Goal: Task Accomplishment & Management: Use online tool/utility

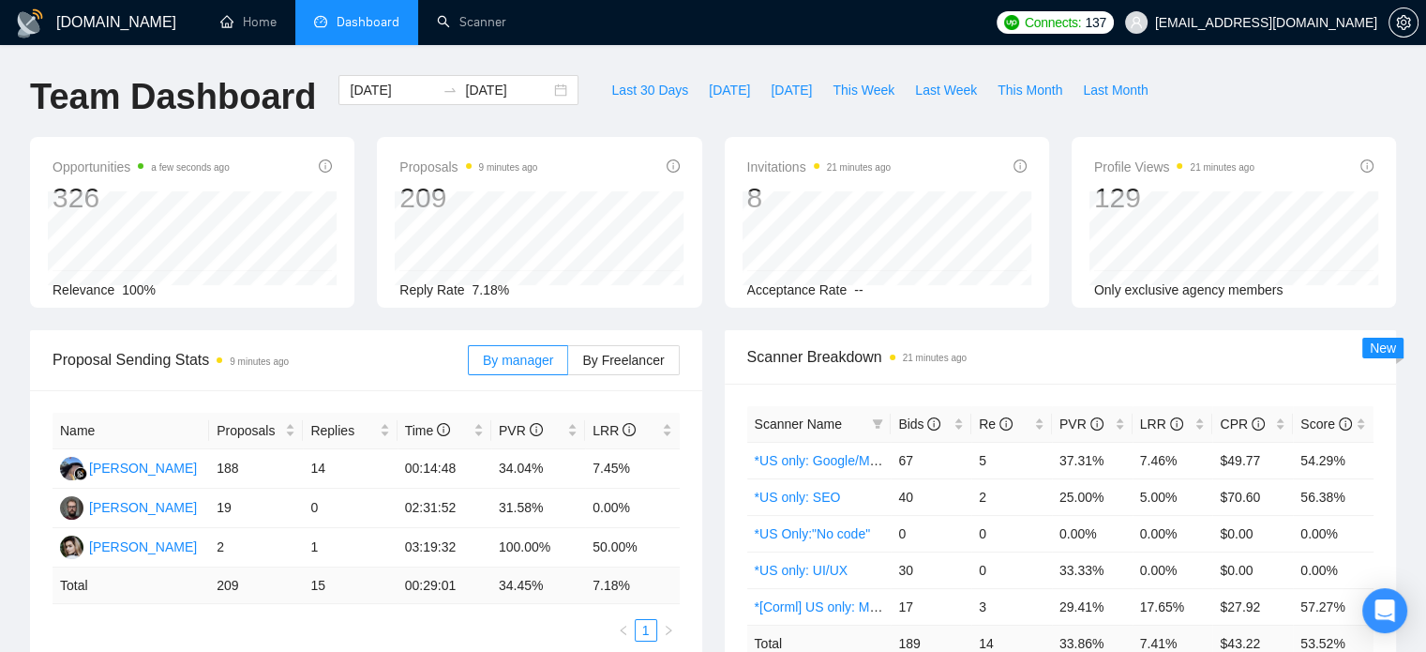
click at [368, 232] on div "Proposals 9 minutes ago 209 Reply Rate 7.18%" at bounding box center [539, 222] width 347 height 171
click at [361, 232] on div "Opportunities a few seconds ago 326 Relevance 100%" at bounding box center [192, 222] width 347 height 171
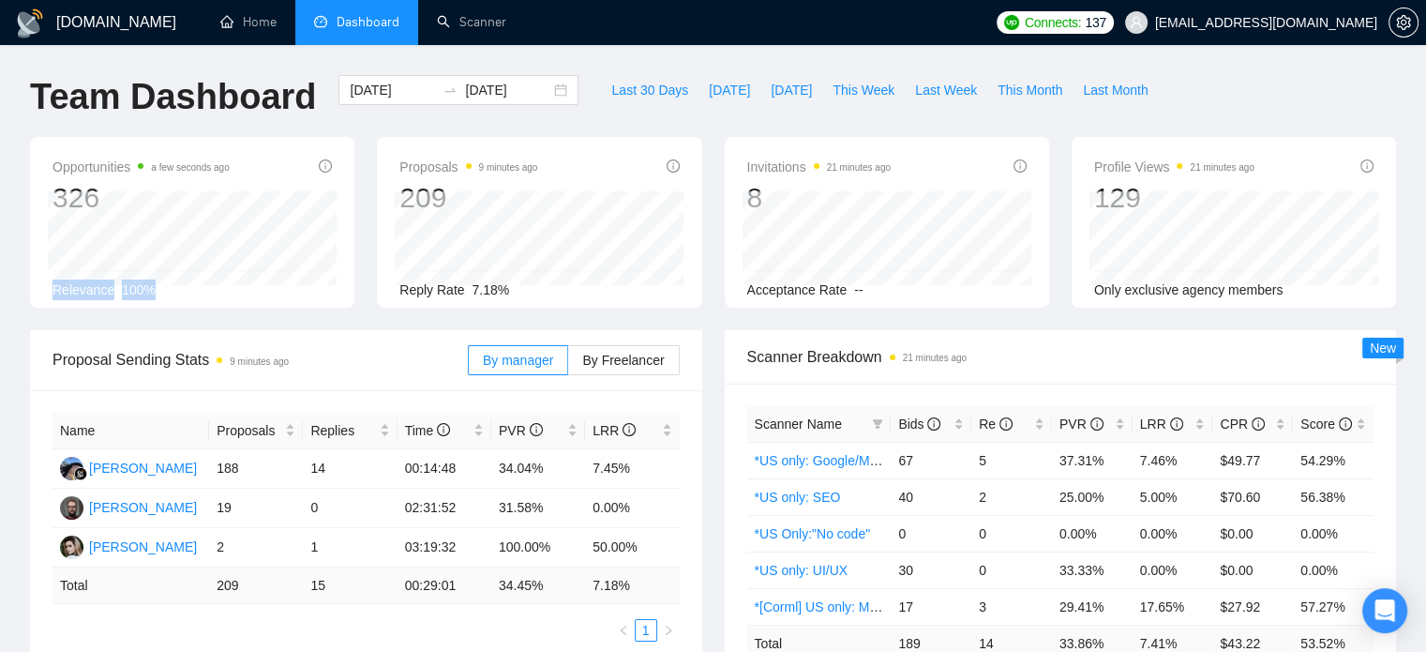
click at [361, 232] on div "Opportunities a few seconds ago 326 Relevance 100%" at bounding box center [192, 222] width 347 height 171
click at [363, 232] on div "Opportunities a few seconds ago 326 Relevance 100%" at bounding box center [192, 222] width 347 height 171
click at [368, 254] on div "Proposals 9 minutes ago 209 Reply Rate 7.18%" at bounding box center [539, 222] width 347 height 171
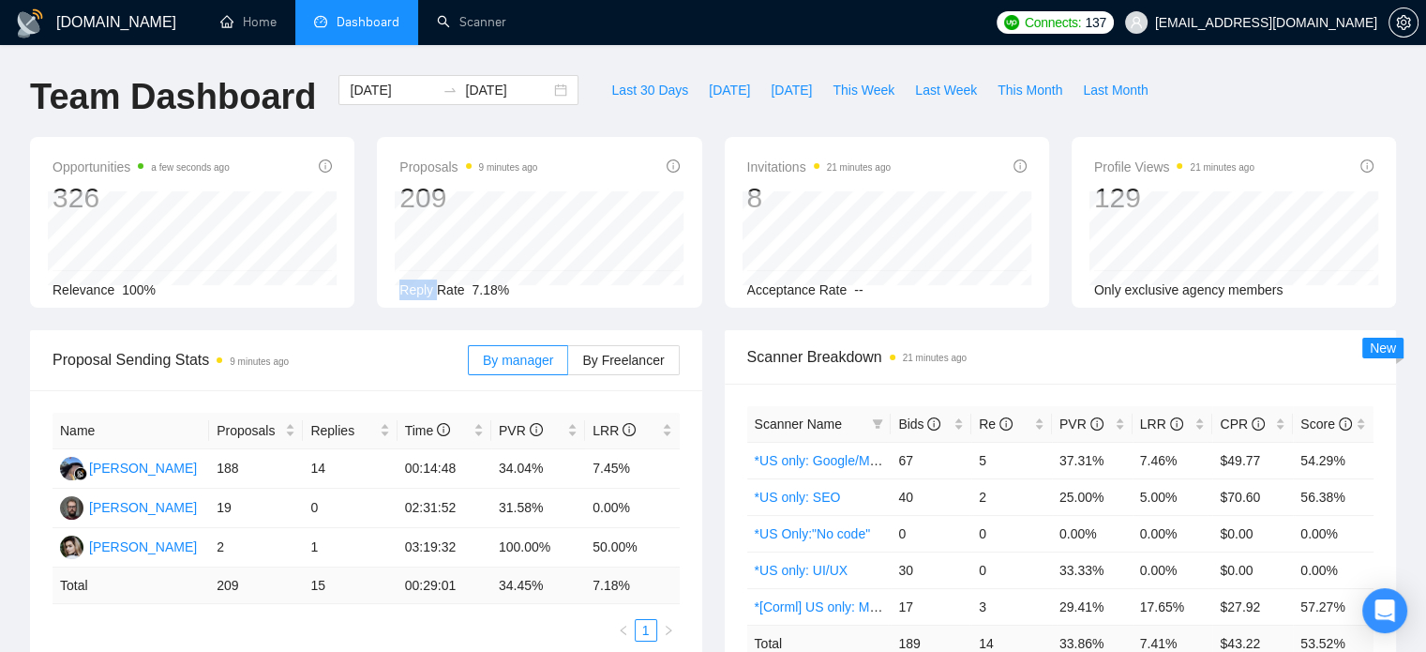
click at [368, 254] on div "Proposals 9 minutes ago 209 Reply Rate 7.18%" at bounding box center [539, 222] width 347 height 171
click at [368, 261] on div "Proposals 9 minutes ago 209 Reply Rate 7.18%" at bounding box center [539, 222] width 347 height 171
click at [457, 30] on link "Scanner" at bounding box center [471, 22] width 69 height 16
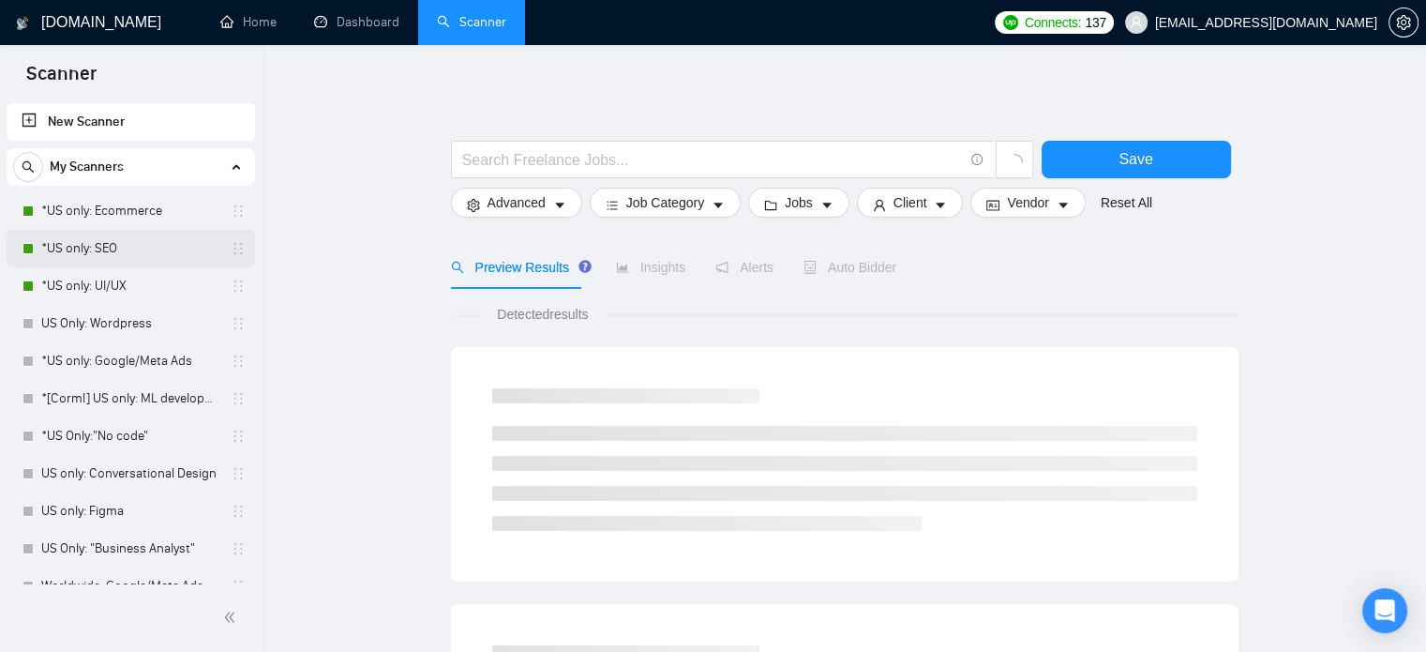
click at [118, 244] on link "*US only: SEO" at bounding box center [130, 249] width 178 height 38
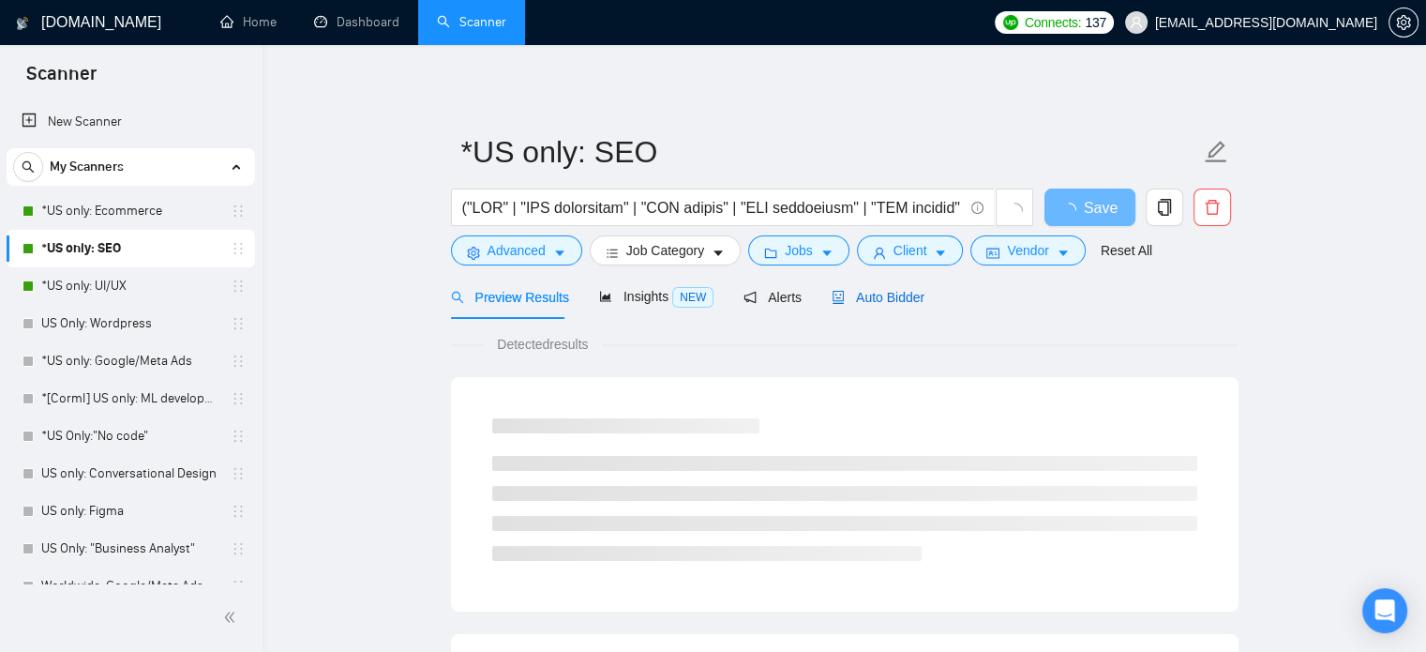
click at [858, 303] on span "Auto Bidder" at bounding box center [878, 297] width 93 height 15
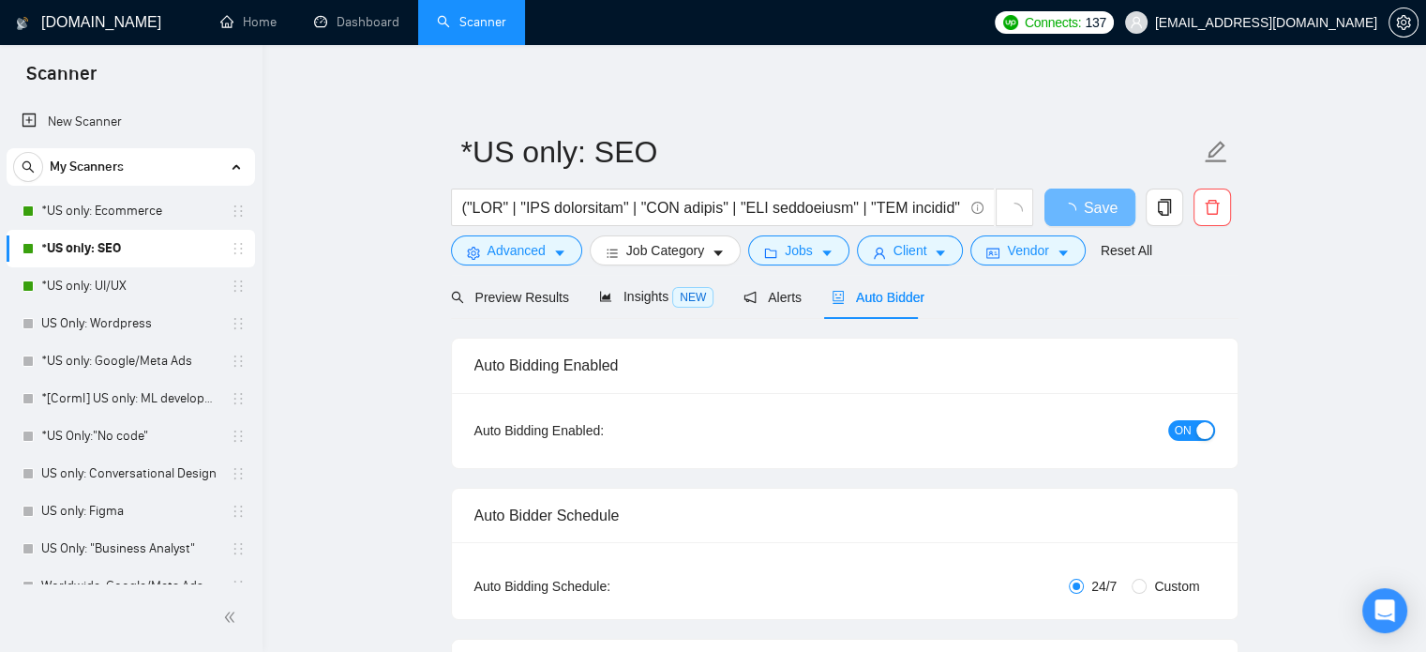
checkbox input "true"
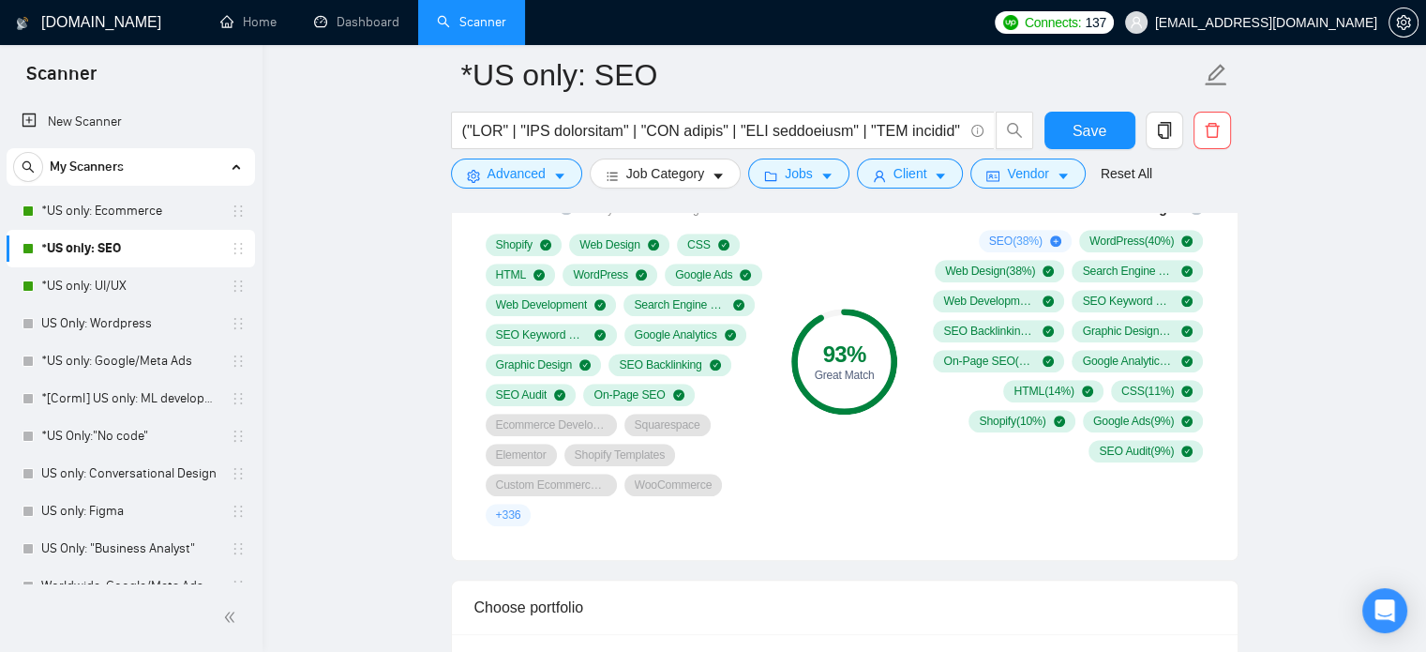
scroll to position [1219, 0]
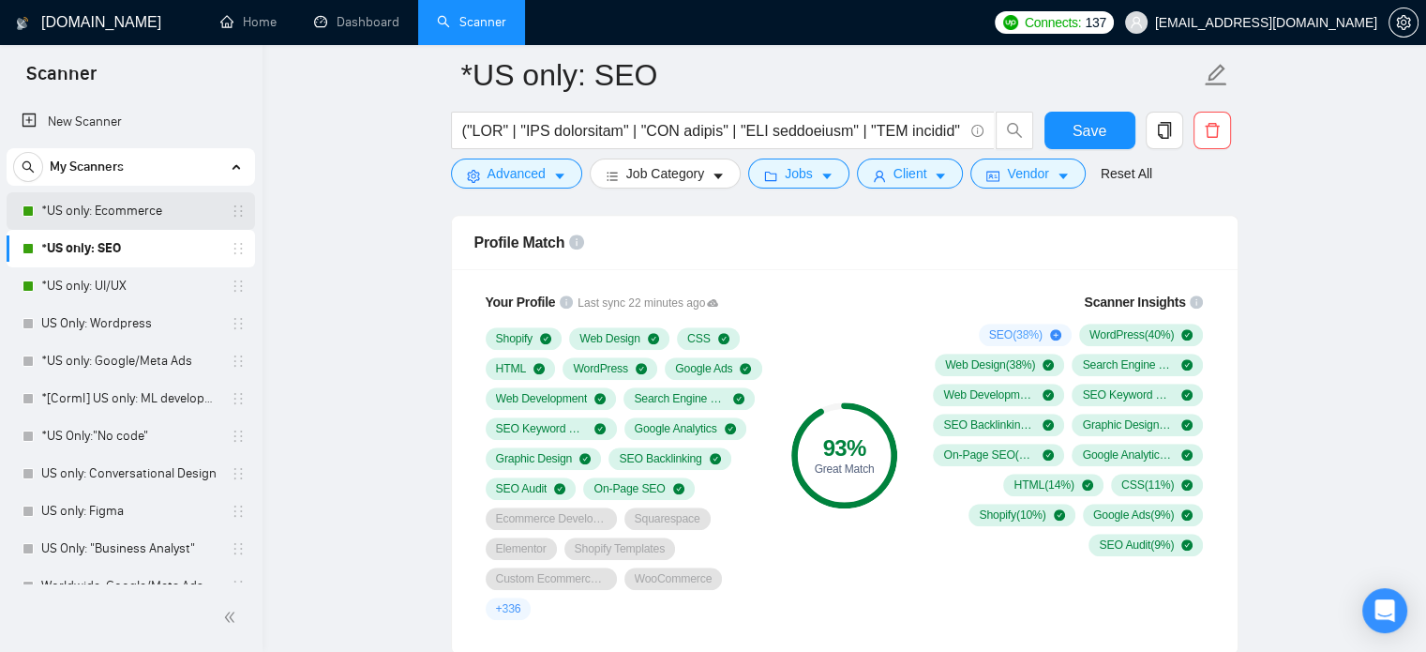
click at [142, 216] on link "*US only: Ecommerce" at bounding box center [130, 211] width 178 height 38
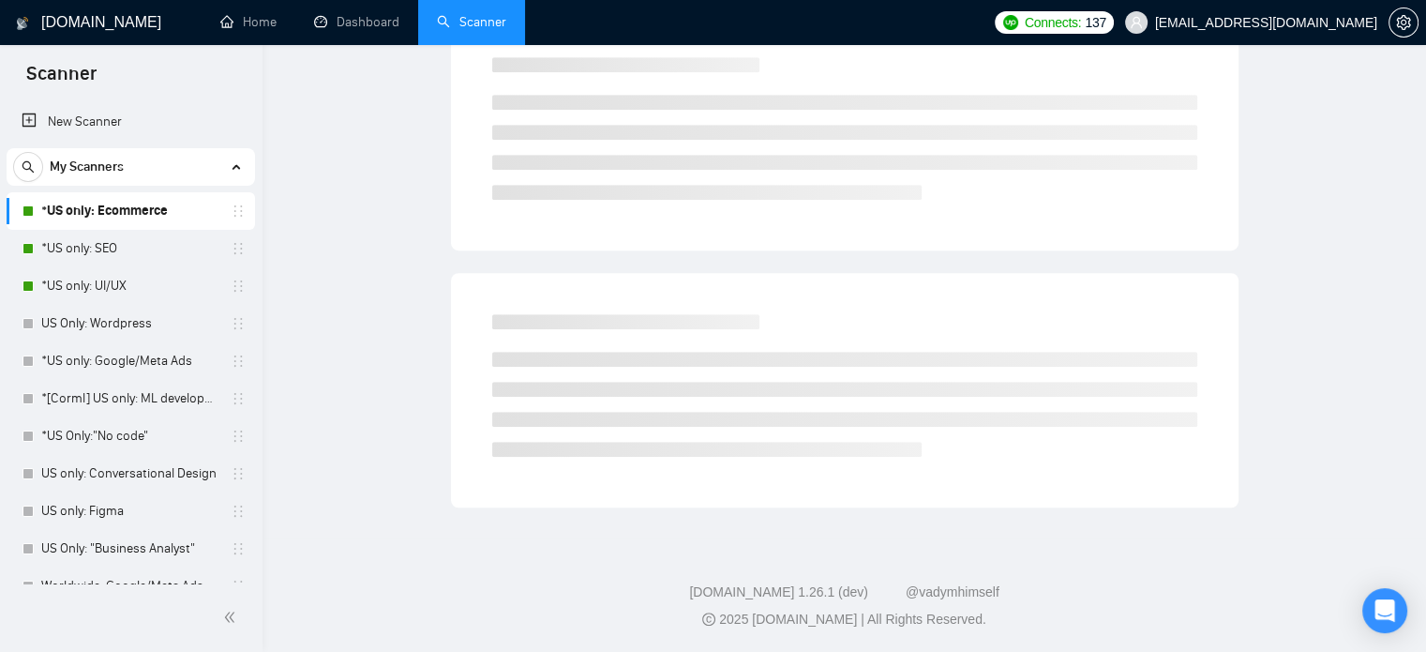
scroll to position [33, 0]
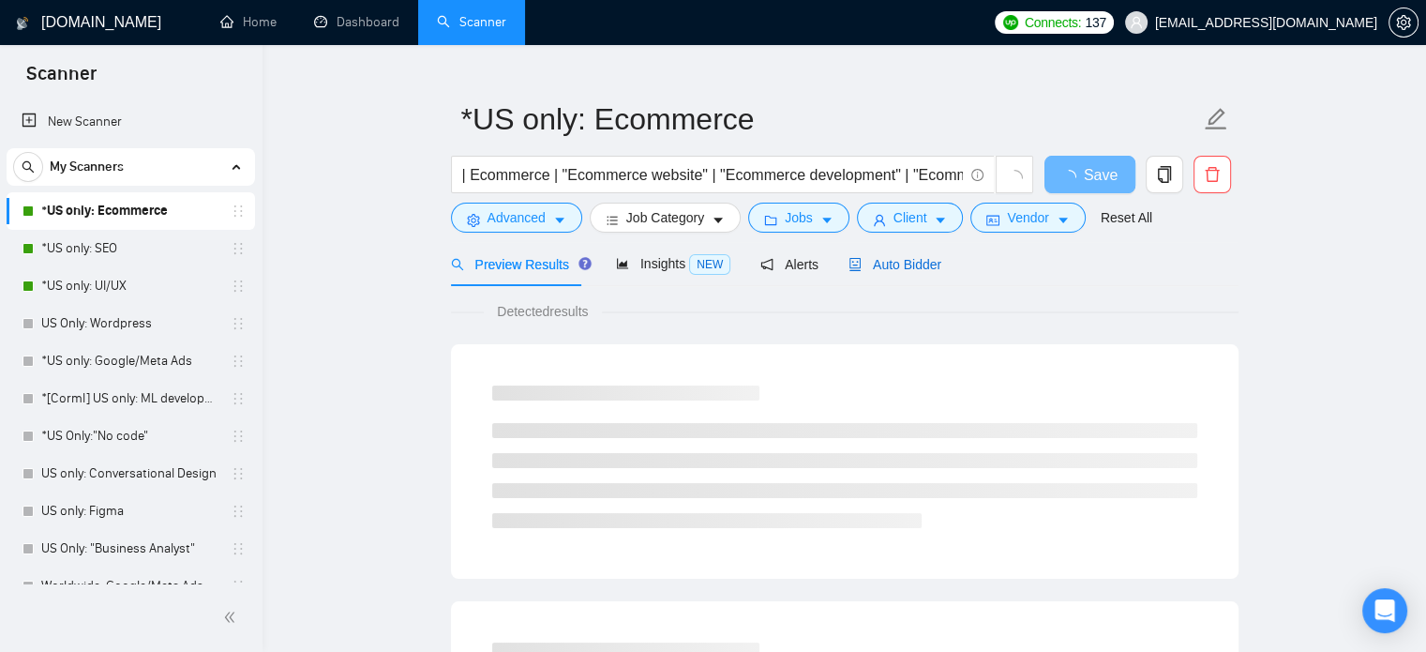
click at [901, 269] on span "Auto Bidder" at bounding box center [895, 264] width 93 height 15
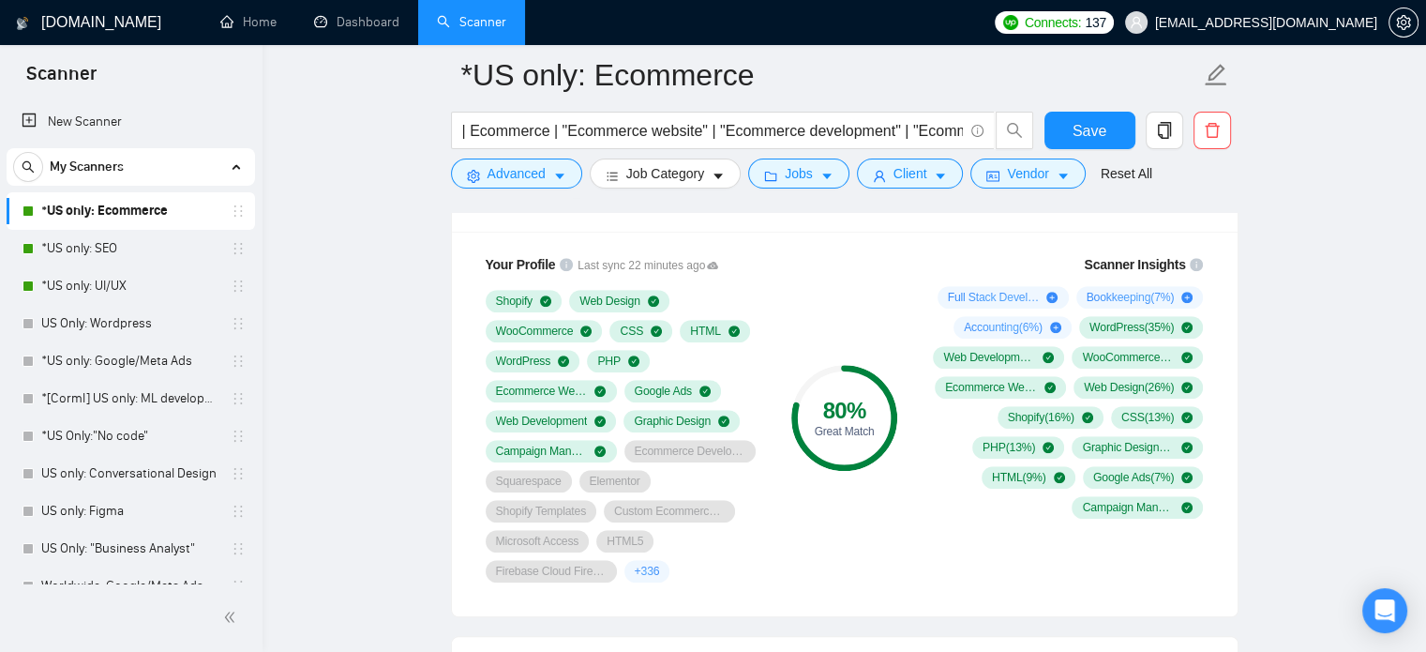
scroll to position [1252, 0]
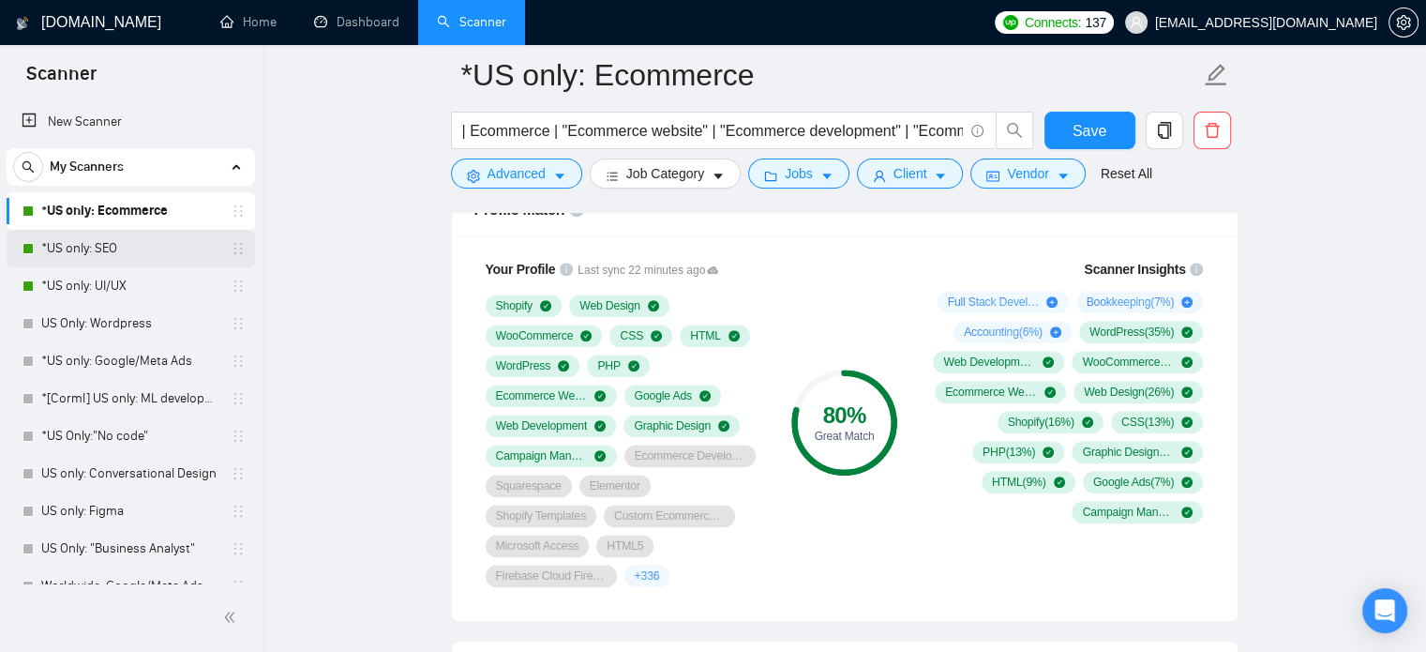
click at [128, 253] on link "*US only: SEO" at bounding box center [130, 249] width 178 height 38
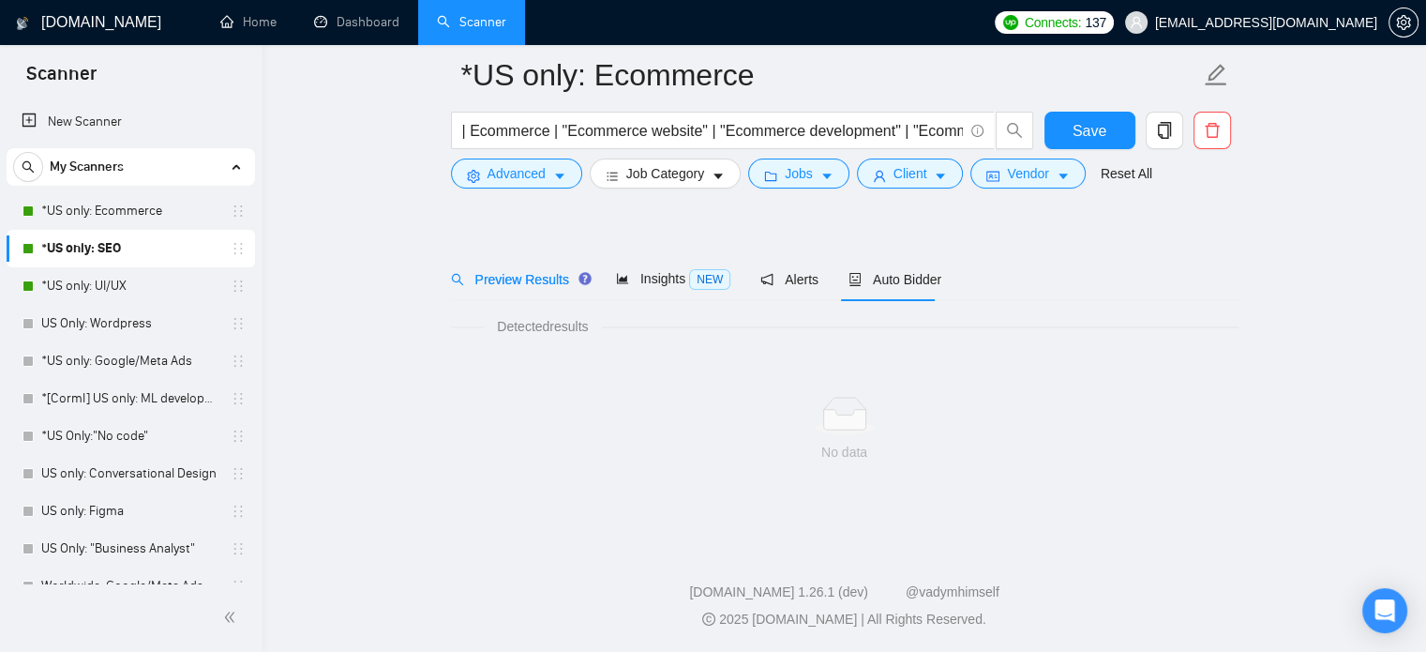
scroll to position [33, 0]
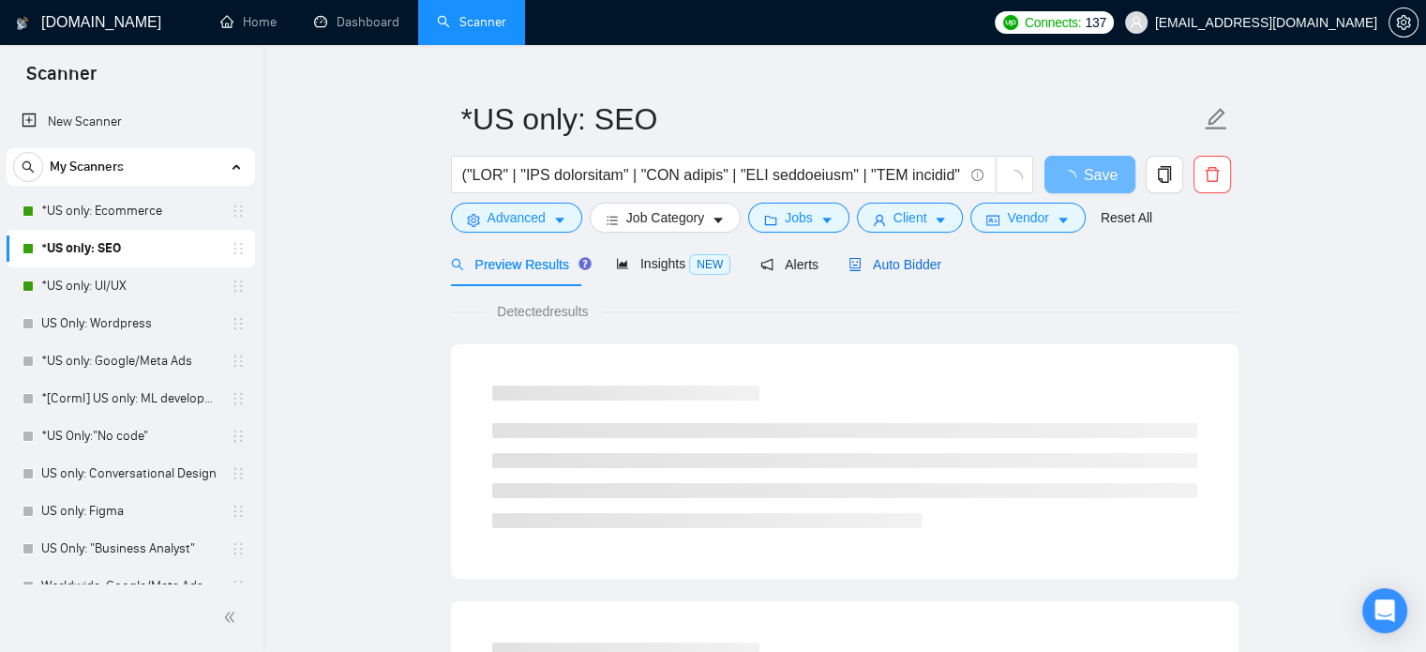
click at [883, 257] on span "Auto Bidder" at bounding box center [895, 264] width 93 height 15
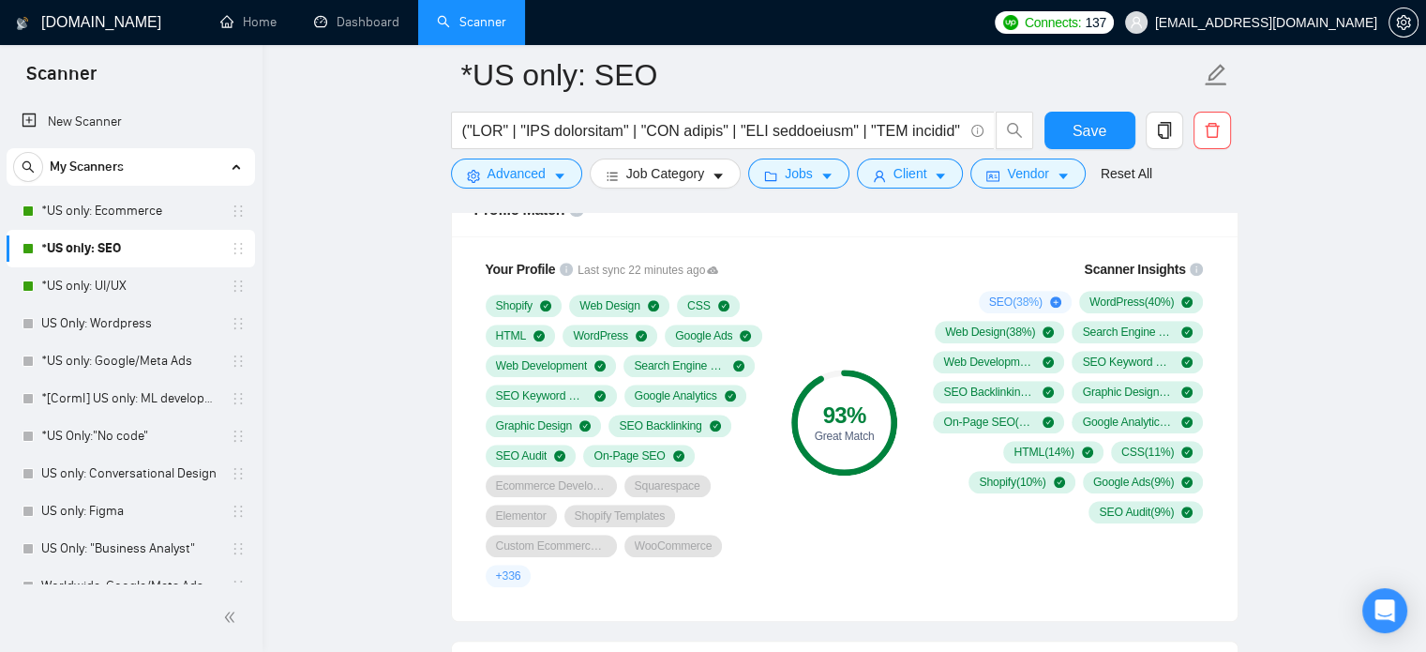
scroll to position [1158, 0]
